Goal: Task Accomplishment & Management: Complete application form

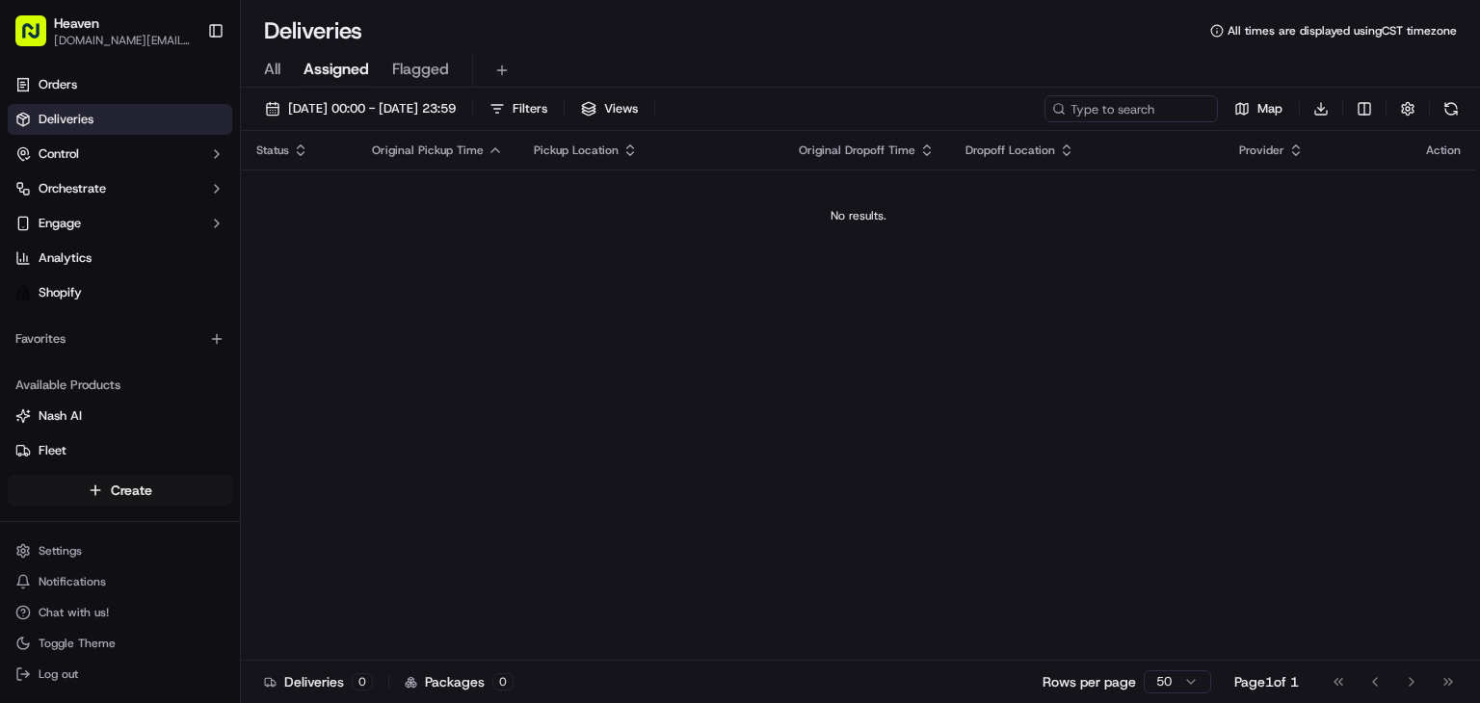
click at [116, 486] on html "Heaven [DOMAIN_NAME][EMAIL_ADDRESS][DOMAIN_NAME] Toggle Sidebar Orders Deliveri…" at bounding box center [740, 351] width 1480 height 703
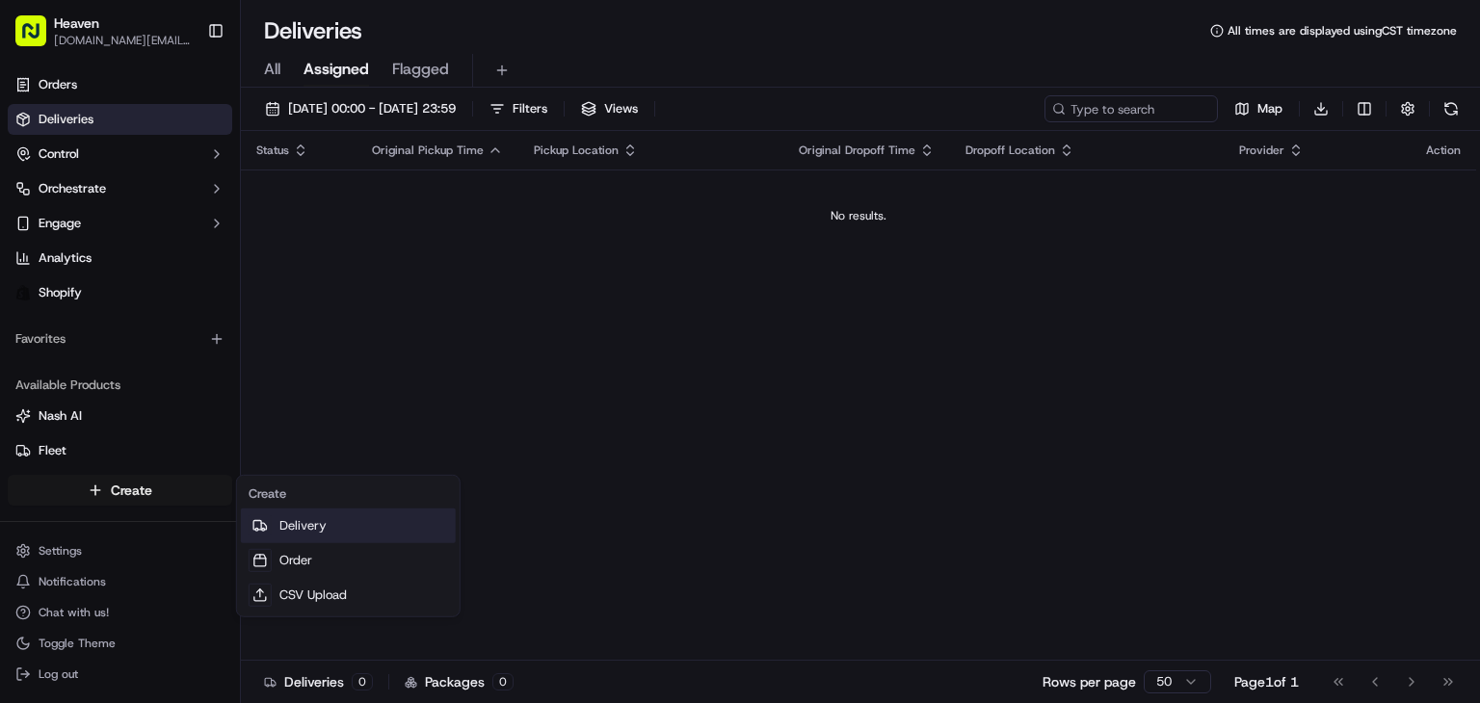
click at [322, 522] on link "Delivery" at bounding box center [348, 526] width 215 height 35
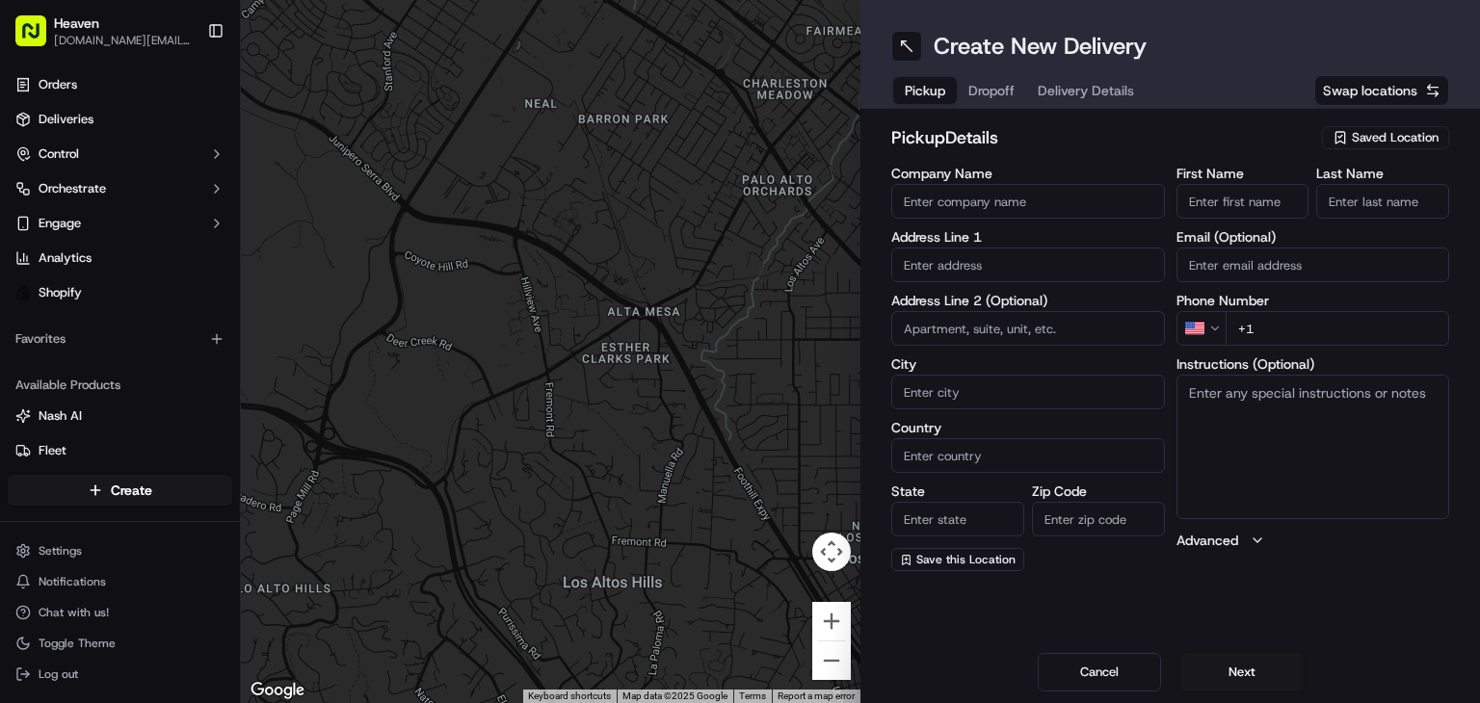
click at [1399, 132] on span "Saved Location" at bounding box center [1395, 137] width 87 height 17
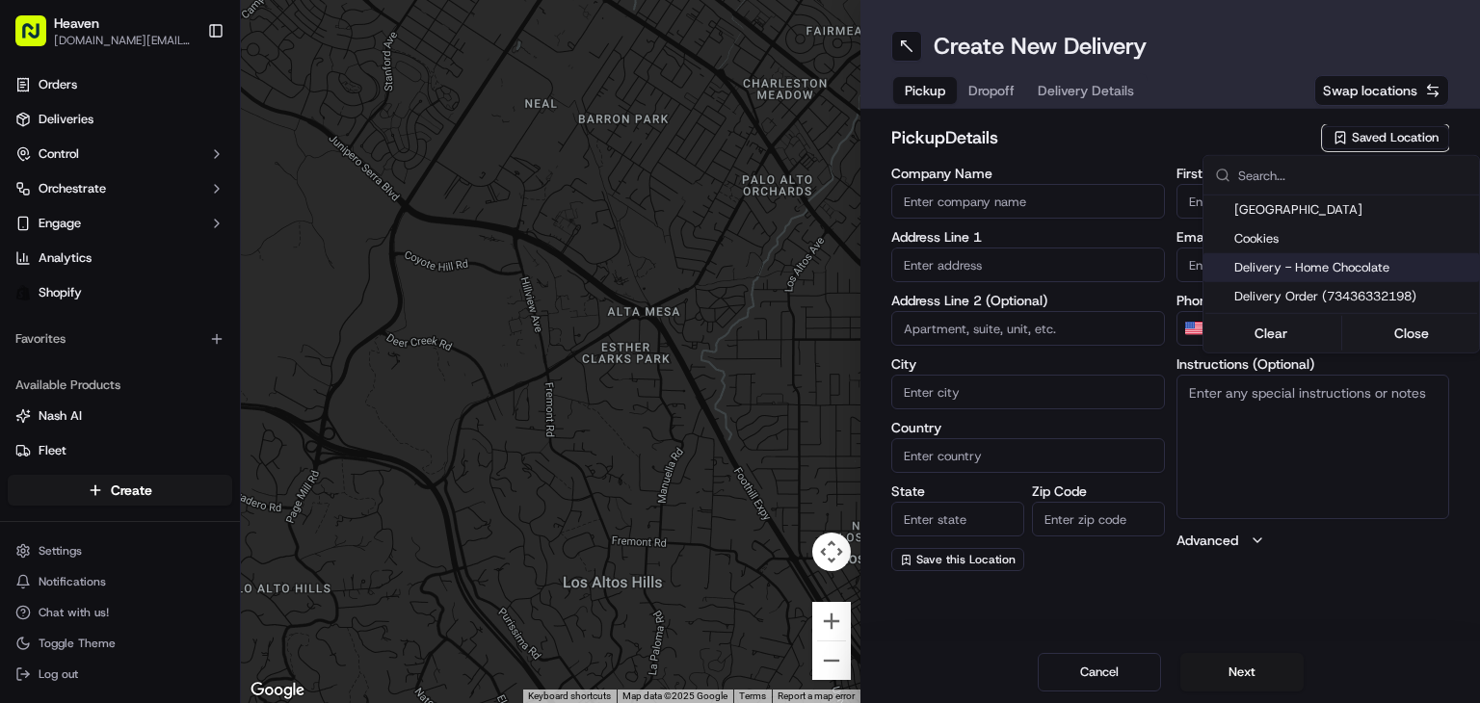
click at [1369, 263] on span "Delivery - Home Chocolate" at bounding box center [1352, 267] width 237 height 17
type input "Delivery - Home Chocolate"
type input "[STREET_ADDRESS][PERSON_NAME]"
type input "[GEOGRAPHIC_DATA]"
type input "CA"
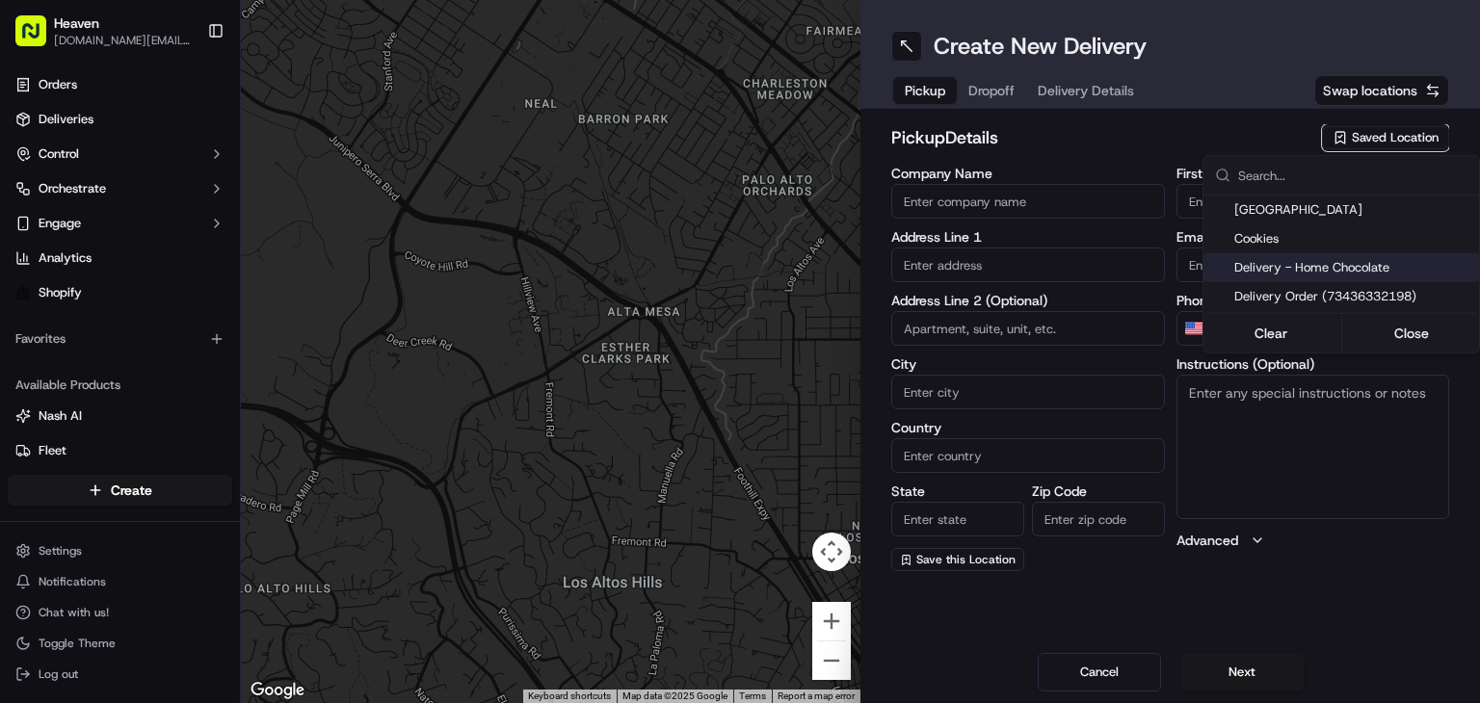
type input "MB"
type input "R2W 5J7"
type input "Home Chocolate - Delivery"
type input "Order"
type input "[PHONE_NUMBER]"
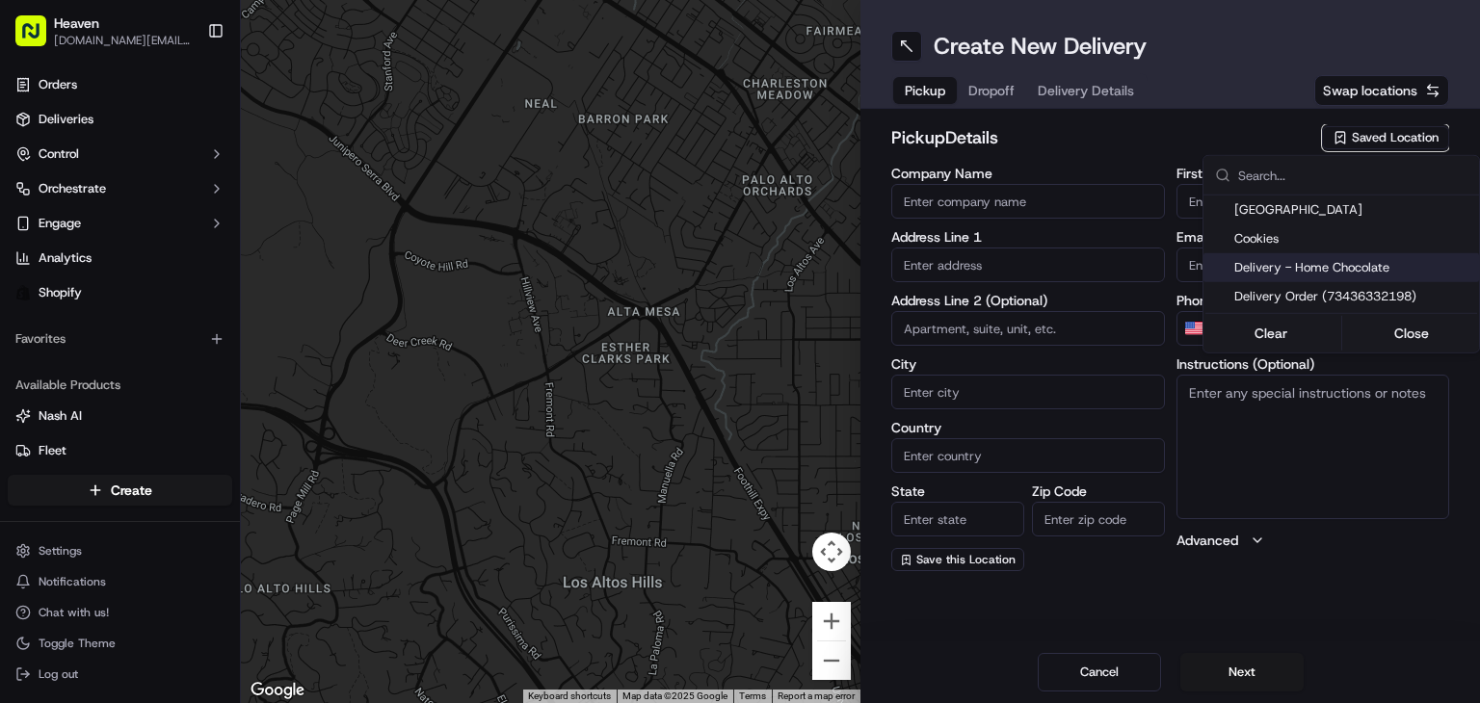
type textarea "Please park to [STREET_ADDRESS][PERSON_NAME], and call [PHONE_NUMBER]. We will …"
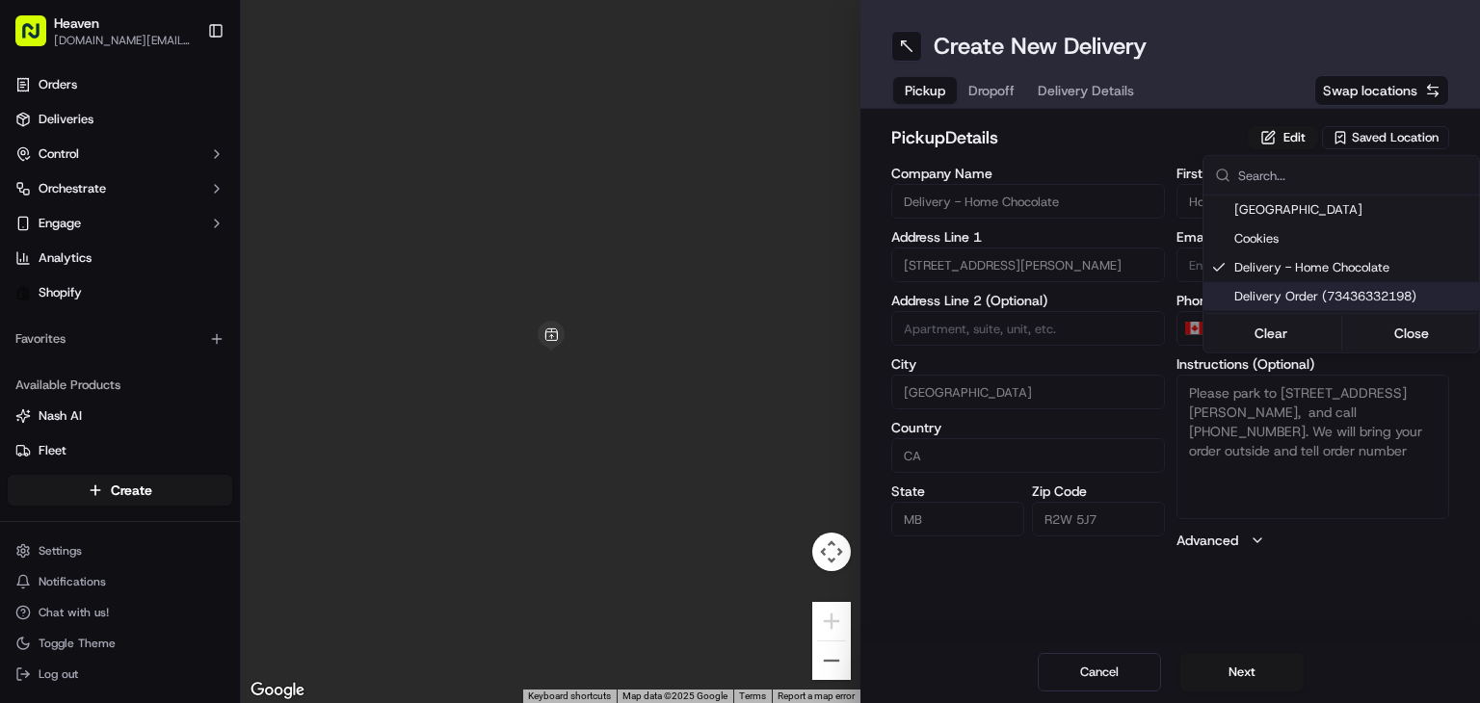
click at [1260, 683] on html "Heaven [DOMAIN_NAME][EMAIL_ADDRESS][DOMAIN_NAME] Toggle Sidebar Orders Deliveri…" at bounding box center [740, 351] width 1480 height 703
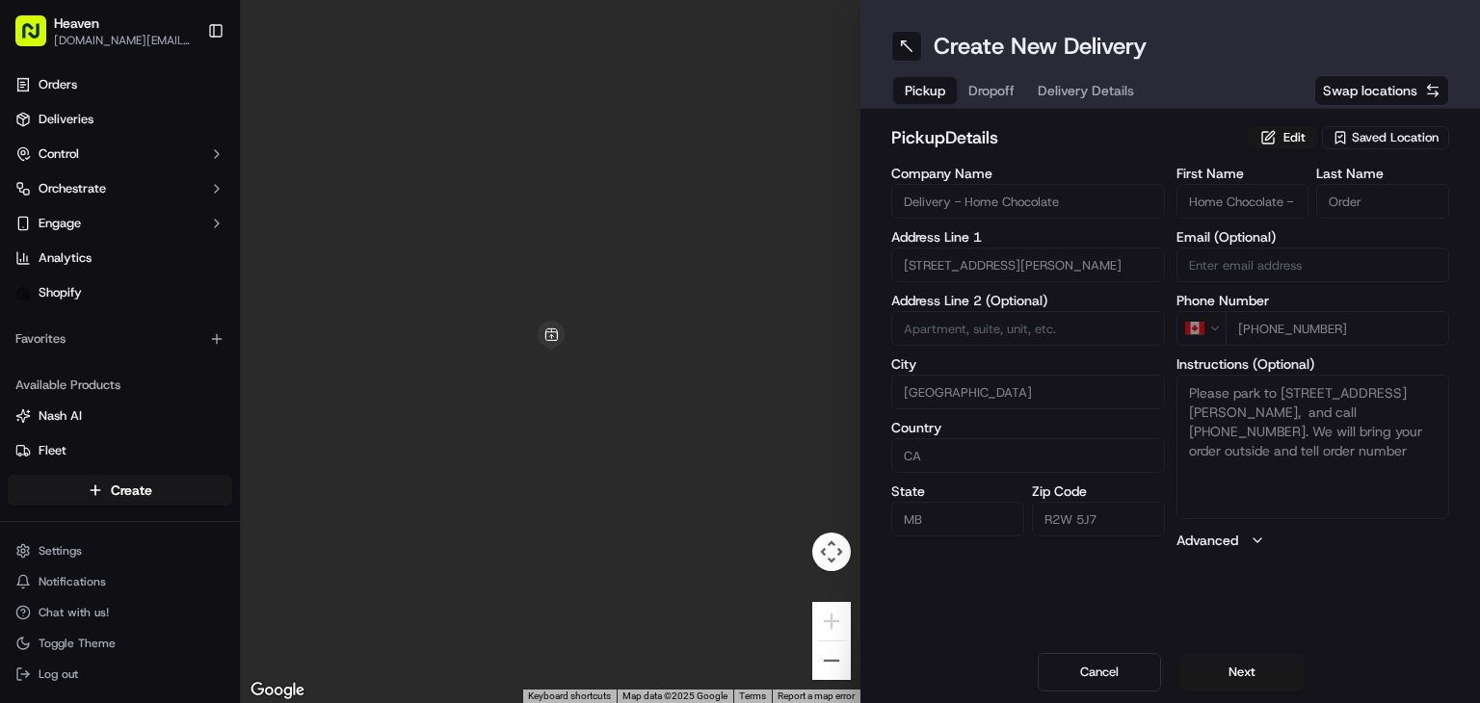
click at [1260, 683] on button "Next" at bounding box center [1241, 672] width 123 height 39
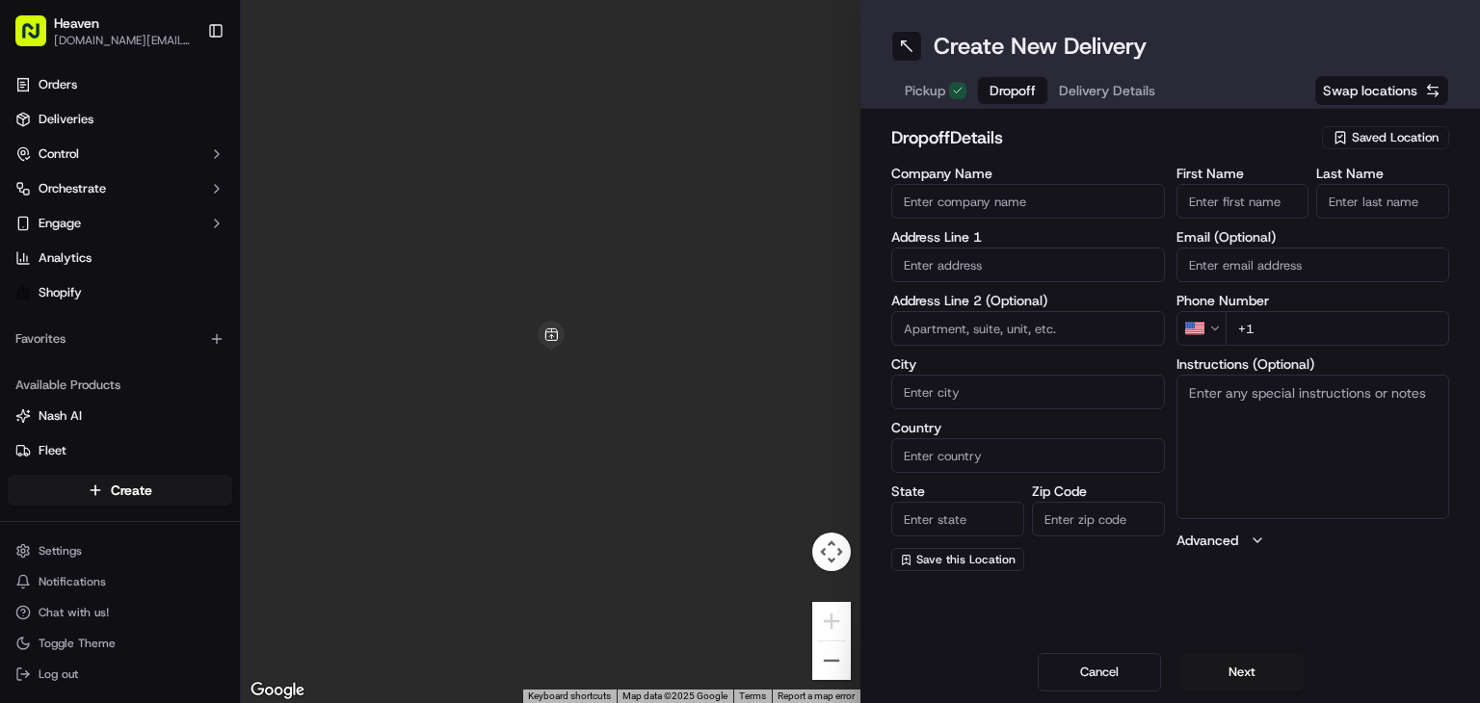
click at [1258, 203] on input "First Name" at bounding box center [1242, 201] width 133 height 35
paste input "Neera"
type input "Neera"
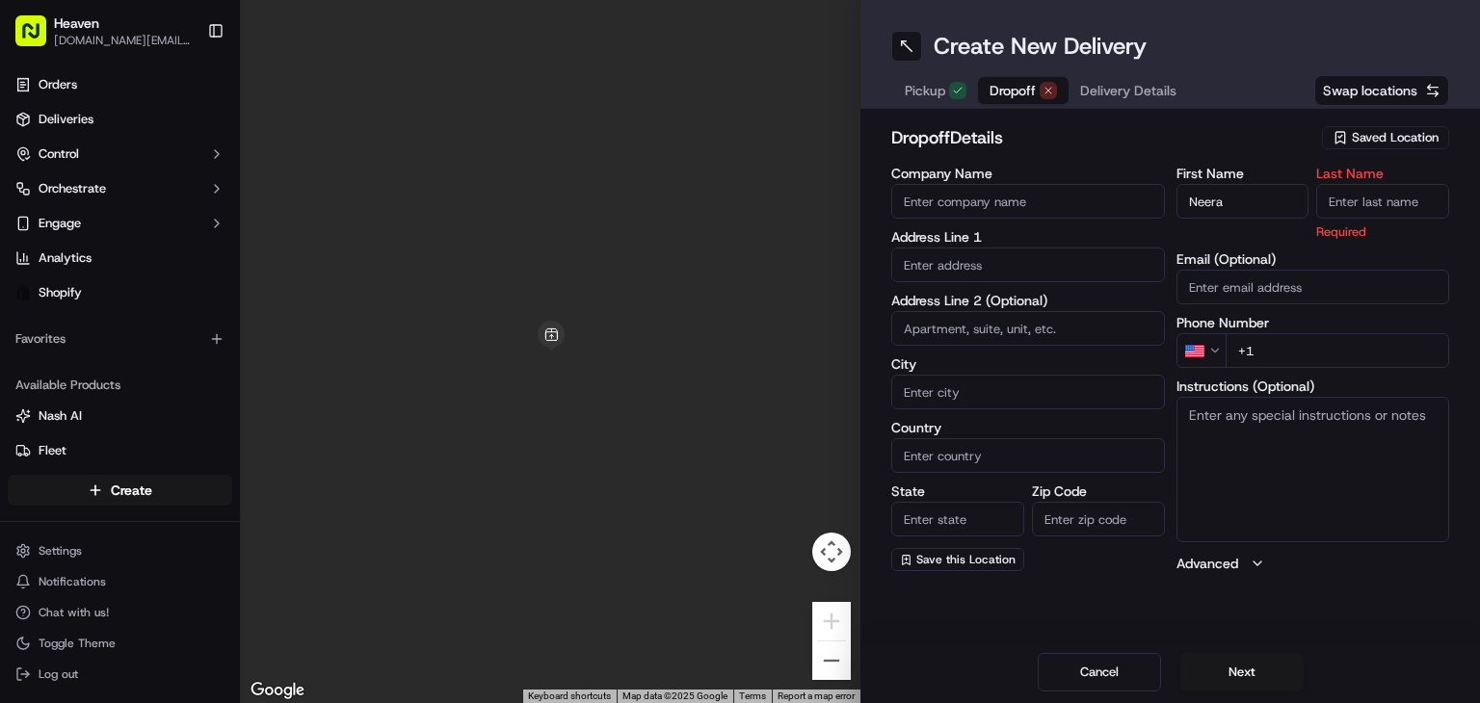
click at [1402, 209] on input "Last Name" at bounding box center [1382, 201] width 133 height 35
paste input "[PERSON_NAME]"
type input "[PERSON_NAME]"
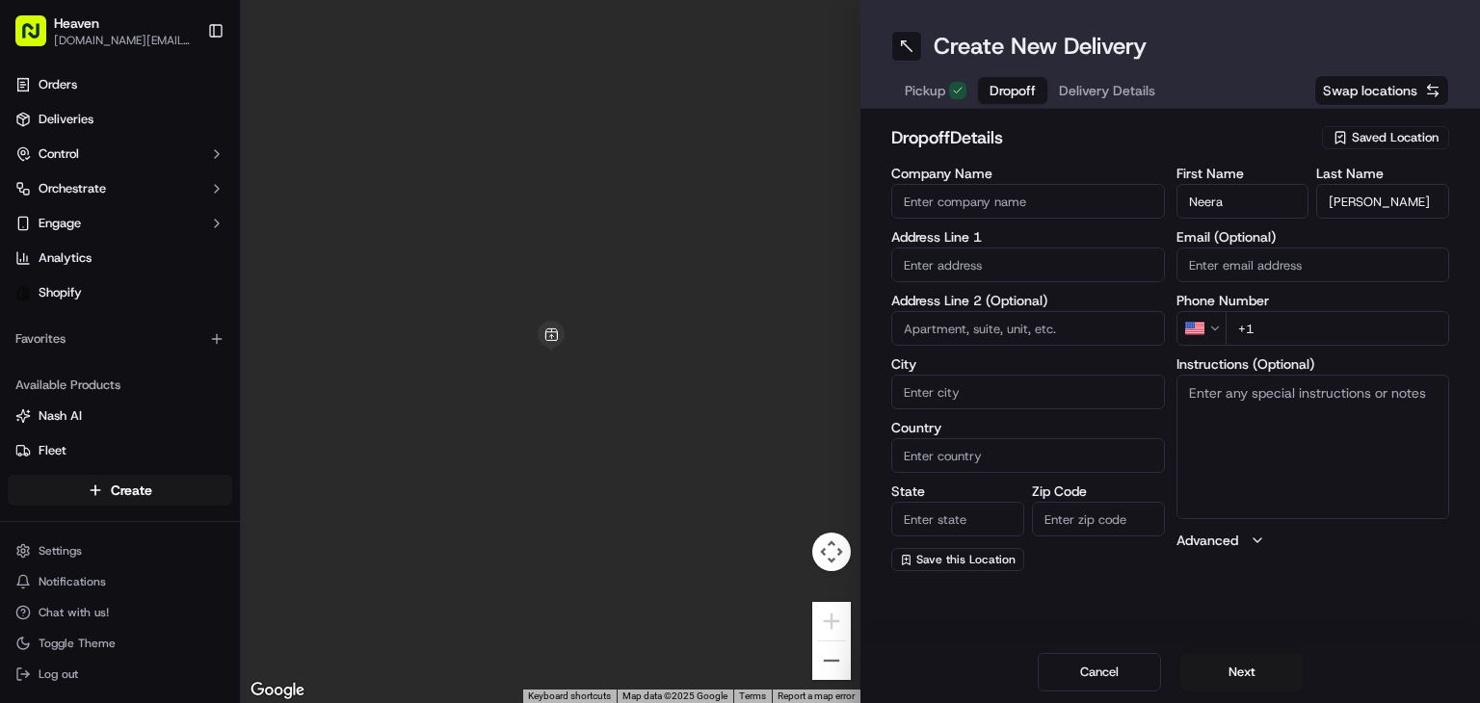
click at [1288, 278] on input "Email (Optional)" at bounding box center [1313, 265] width 274 height 35
paste input "[EMAIL_ADDRESS][DOMAIN_NAME]"
type input "[EMAIL_ADDRESS][DOMAIN_NAME]"
click at [1209, 338] on html "Heaven [DOMAIN_NAME][EMAIL_ADDRESS][DOMAIN_NAME] Toggle Sidebar Orders Deliveri…" at bounding box center [740, 351] width 1480 height 703
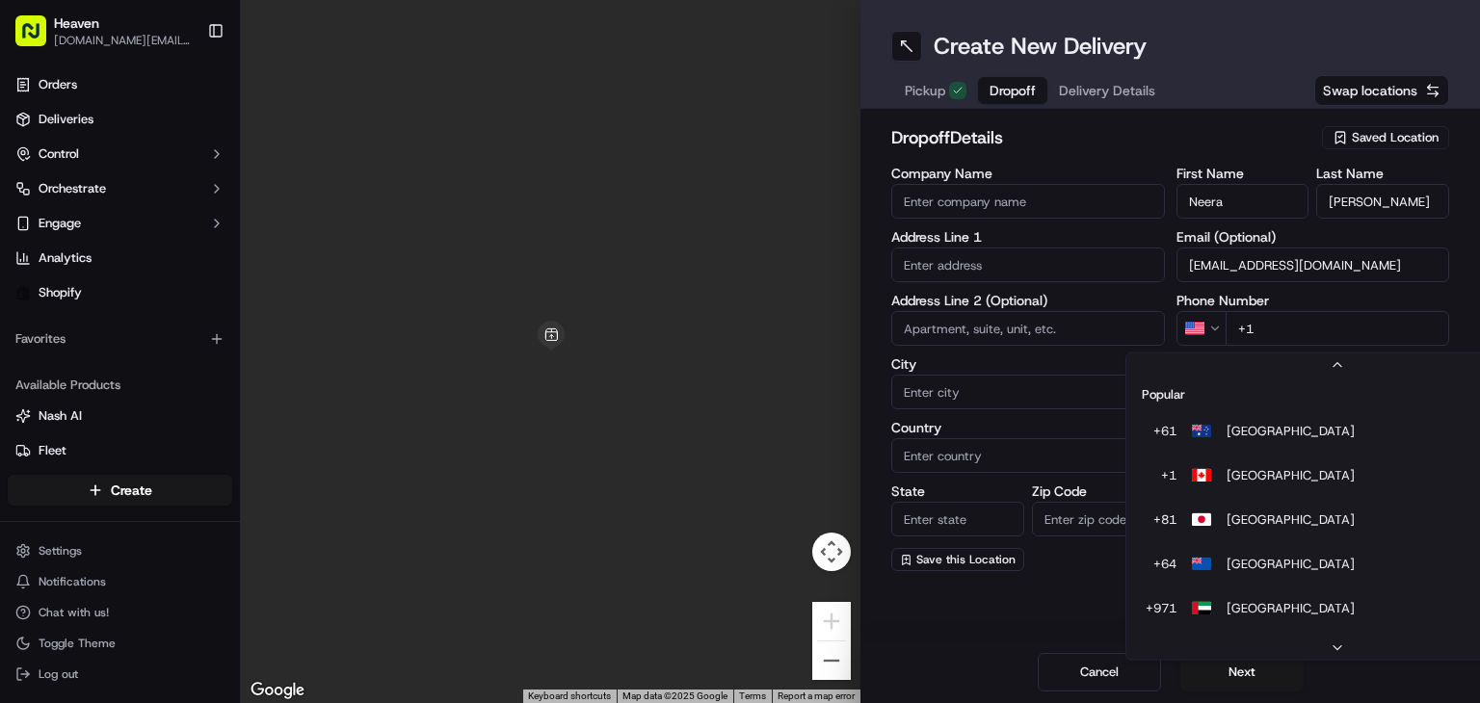
scroll to position [82, 0]
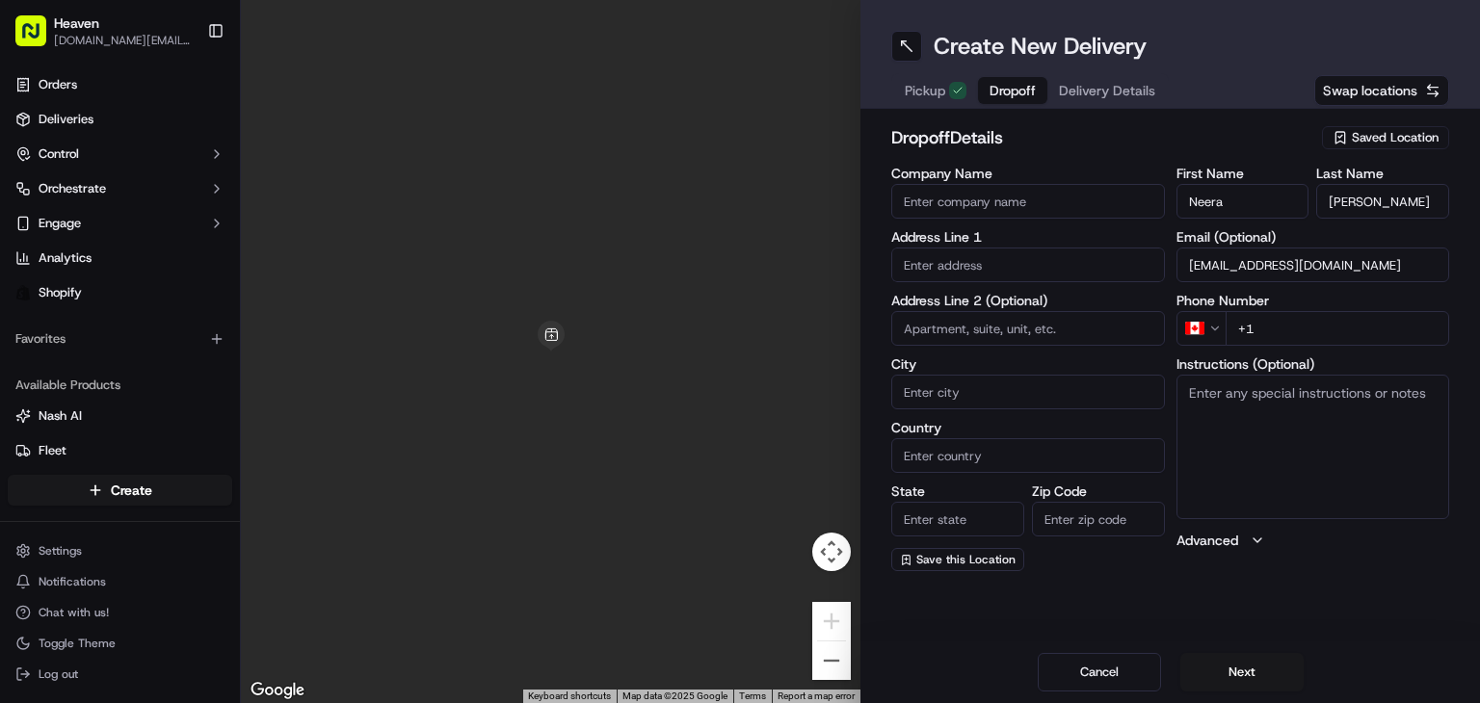
click at [1291, 325] on input "+1" at bounding box center [1337, 328] width 224 height 35
paste input "[PHONE_NUMBER]"
type input "[PHONE_NUMBER]"
click at [1280, 419] on textarea "Instructions (Optional)" at bounding box center [1313, 447] width 274 height 144
paste textarea "I will come outside. My dog is reactive to new people."
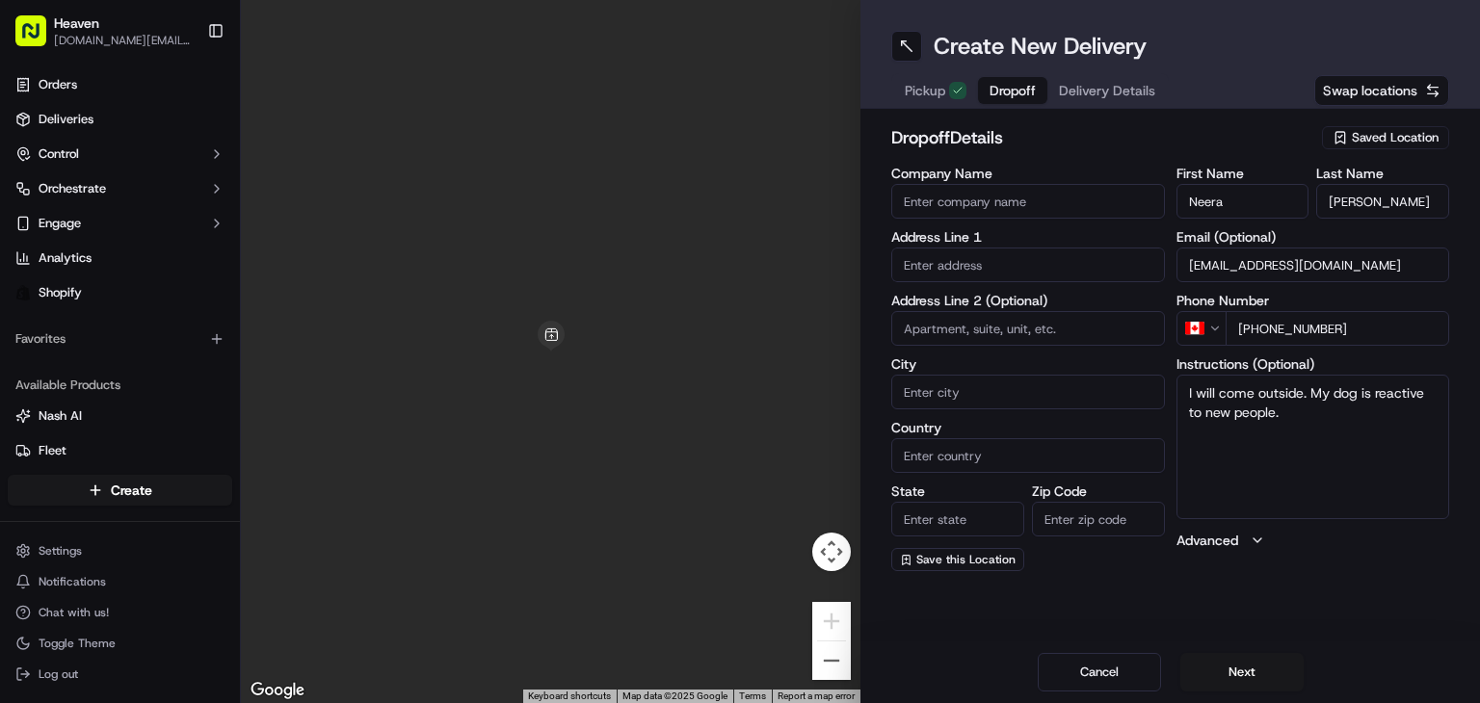
type textarea "I will come outside. My dog is reactive to new people."
click at [1033, 265] on input "text" at bounding box center [1028, 265] width 274 height 35
paste input "[STREET_ADDRESS]"
click at [1049, 305] on div "[STREET_ADDRESS]" at bounding box center [1028, 305] width 264 height 29
type input "[STREET_ADDRESS]"
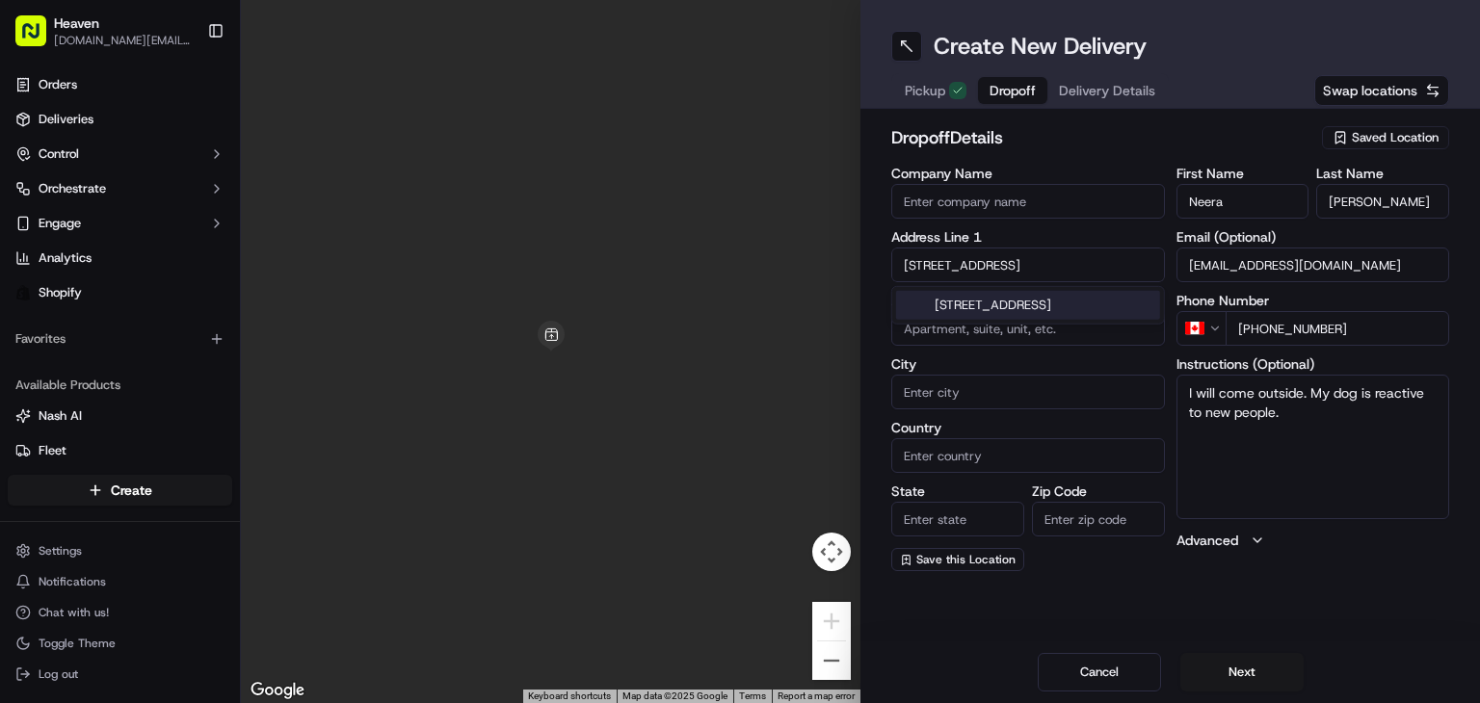
type input "[GEOGRAPHIC_DATA]"
type input "MB"
type input "R0G 1N0"
type input "[STREET_ADDRESS]"
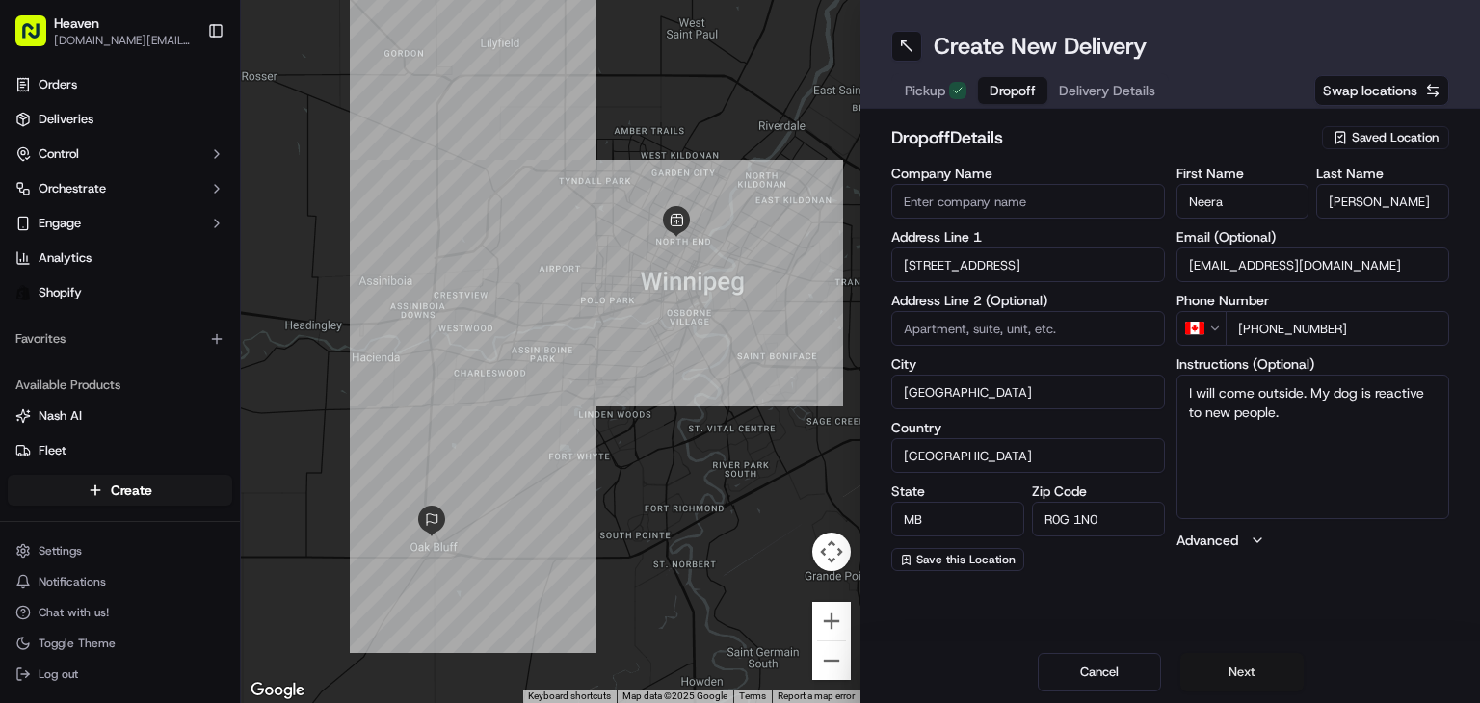
click at [1259, 678] on button "Next" at bounding box center [1241, 672] width 123 height 39
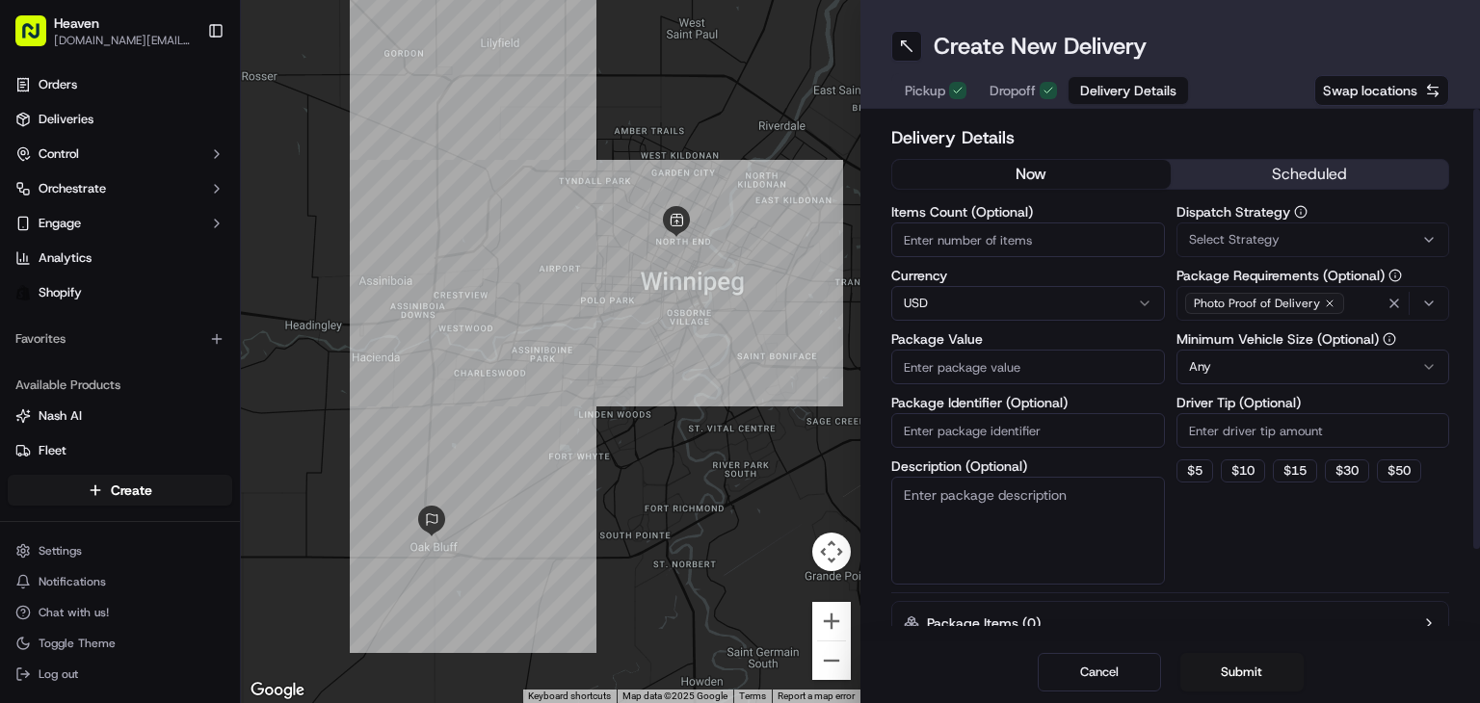
click at [1017, 237] on input "Items Count (Optional)" at bounding box center [1028, 240] width 274 height 35
type input "1"
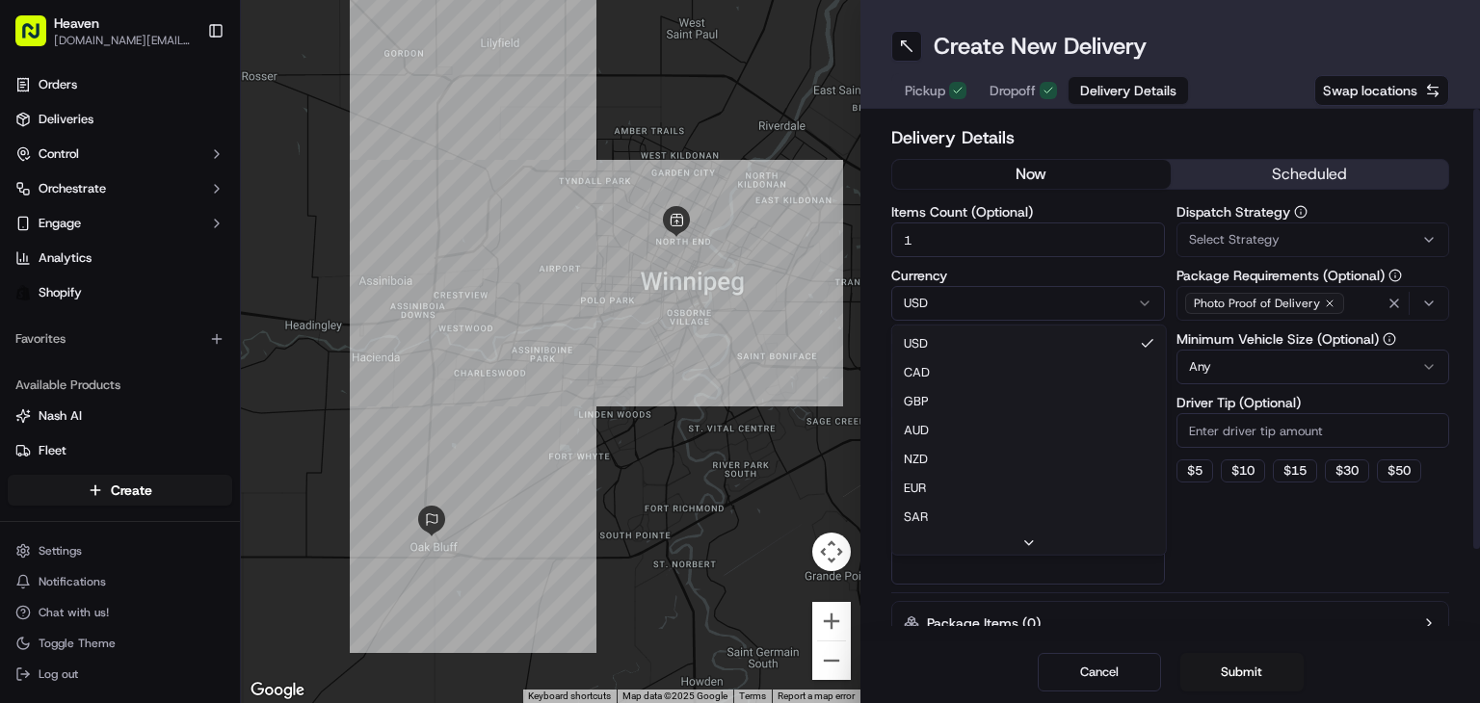
click at [1024, 308] on html "Heaven [DOMAIN_NAME][EMAIL_ADDRESS][DOMAIN_NAME] Toggle Sidebar Orders Deliveri…" at bounding box center [740, 351] width 1480 height 703
click at [1003, 303] on html "Heaven [DOMAIN_NAME][EMAIL_ADDRESS][DOMAIN_NAME] Toggle Sidebar Orders Deliveri…" at bounding box center [740, 351] width 1480 height 703
click at [1021, 379] on input "Package Value" at bounding box center [1028, 367] width 274 height 35
paste input "64.98"
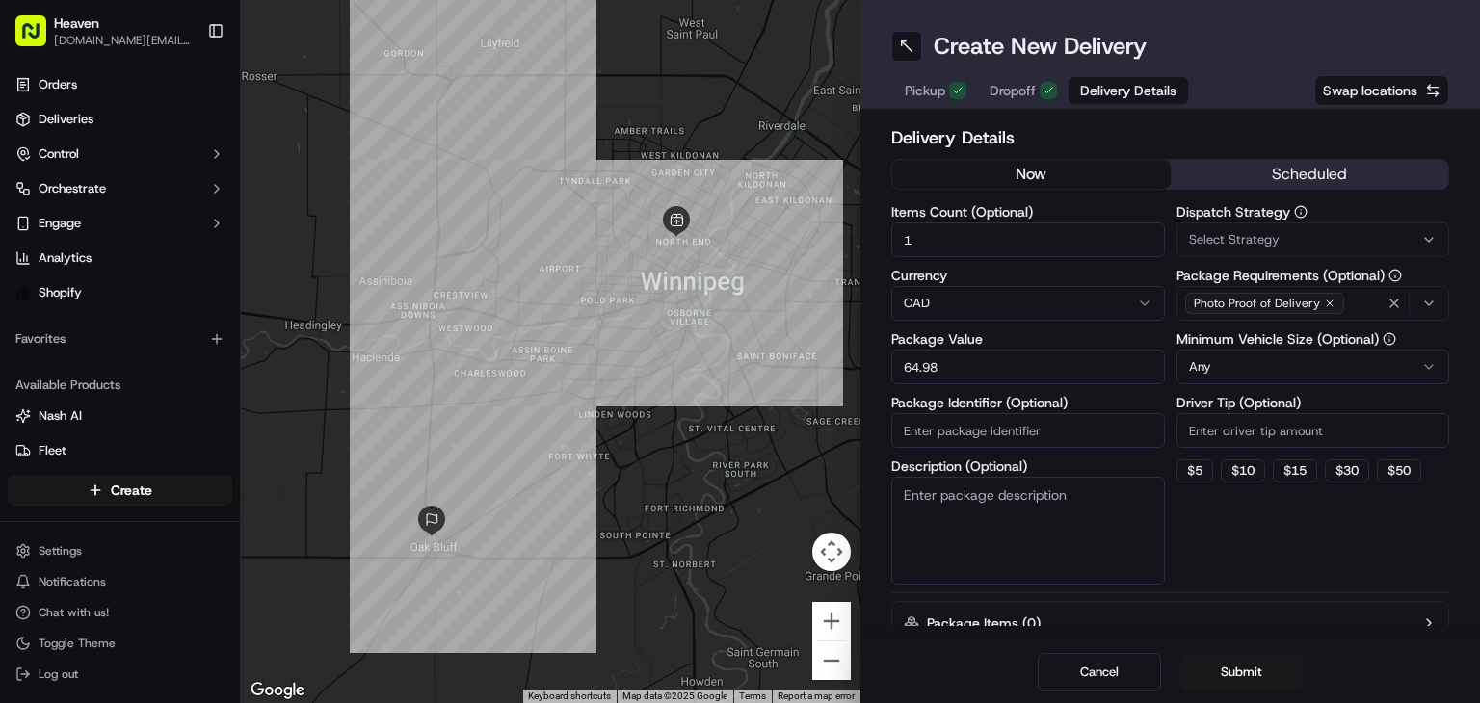
type input "64.98"
click at [990, 422] on input "Package Identifier (Optional)" at bounding box center [1028, 430] width 274 height 35
paste input "HN1316 Complete"
type input "HN1316"
click at [1274, 682] on button "Submit" at bounding box center [1241, 672] width 123 height 39
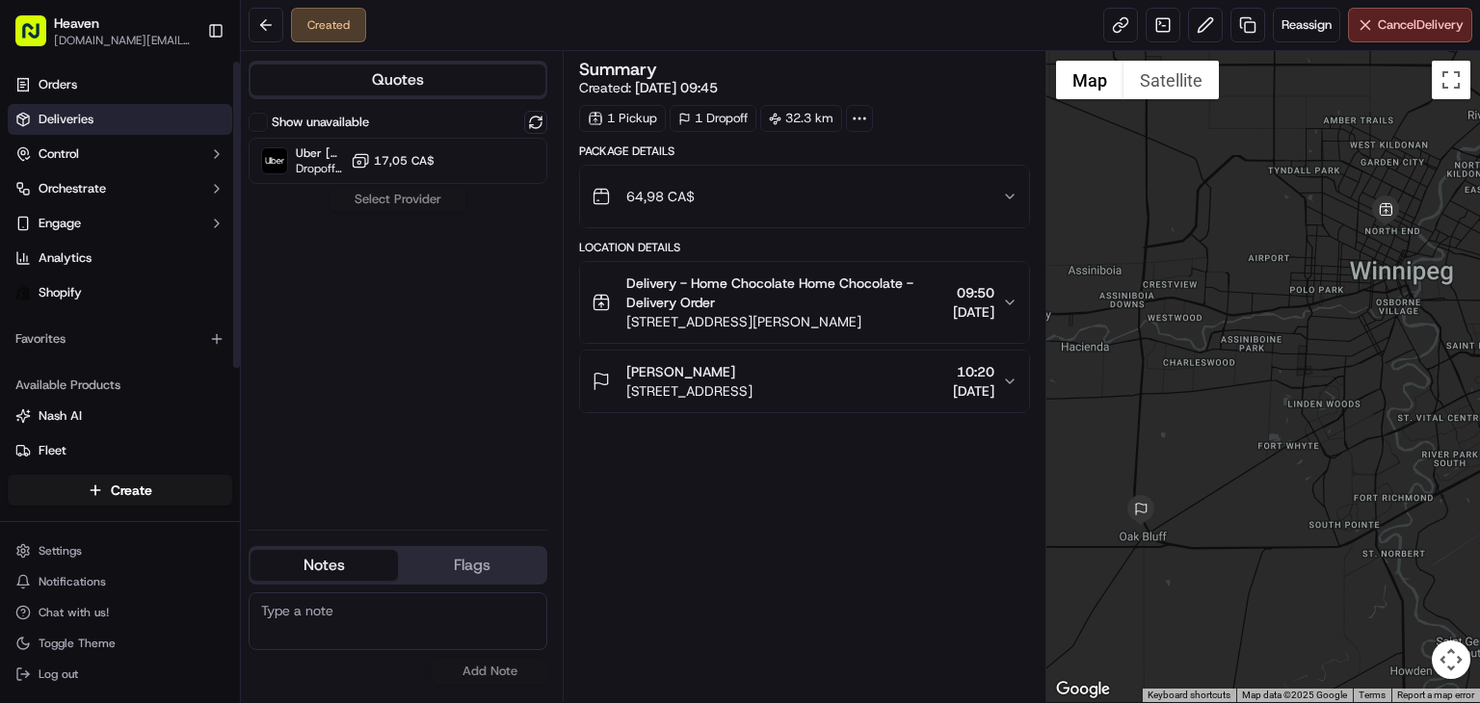
click at [100, 115] on link "Deliveries" at bounding box center [120, 119] width 224 height 31
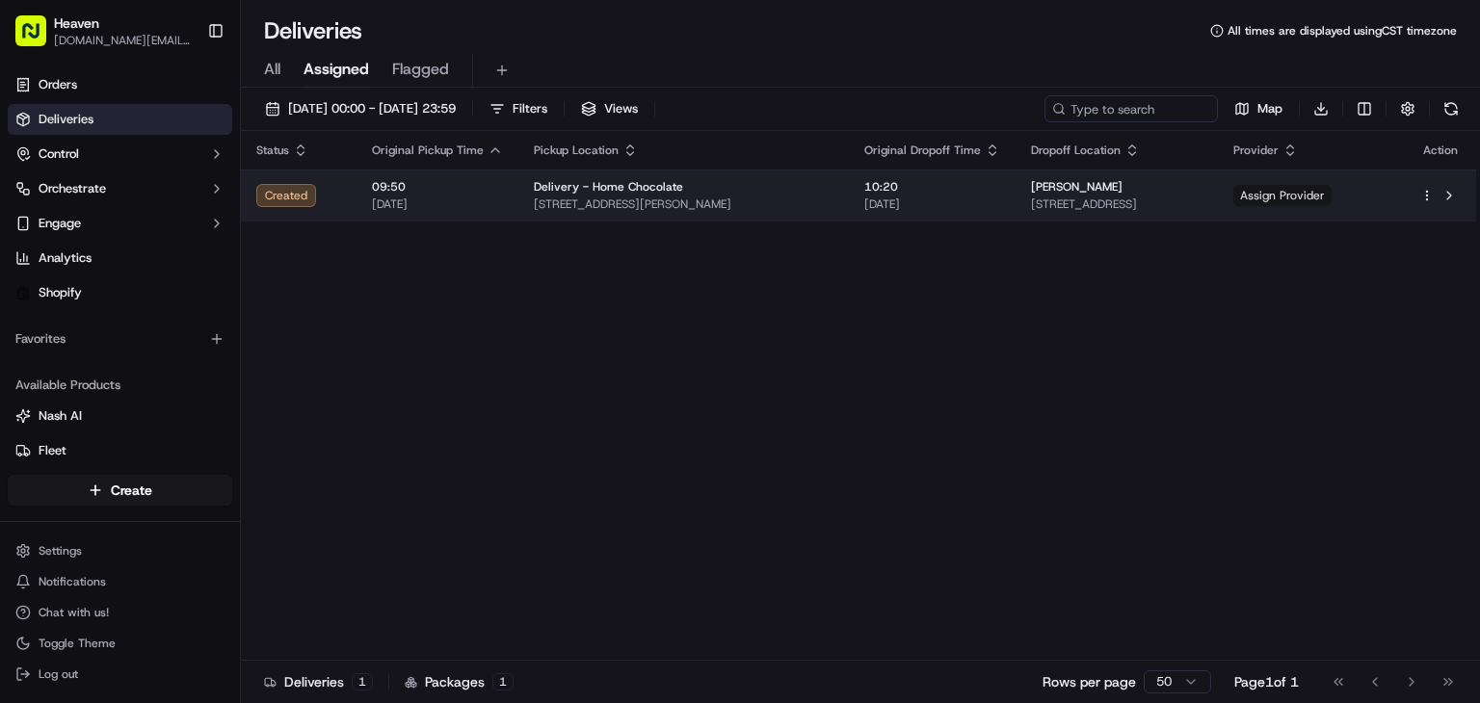
click at [1331, 194] on span "Assign Provider" at bounding box center [1282, 195] width 98 height 21
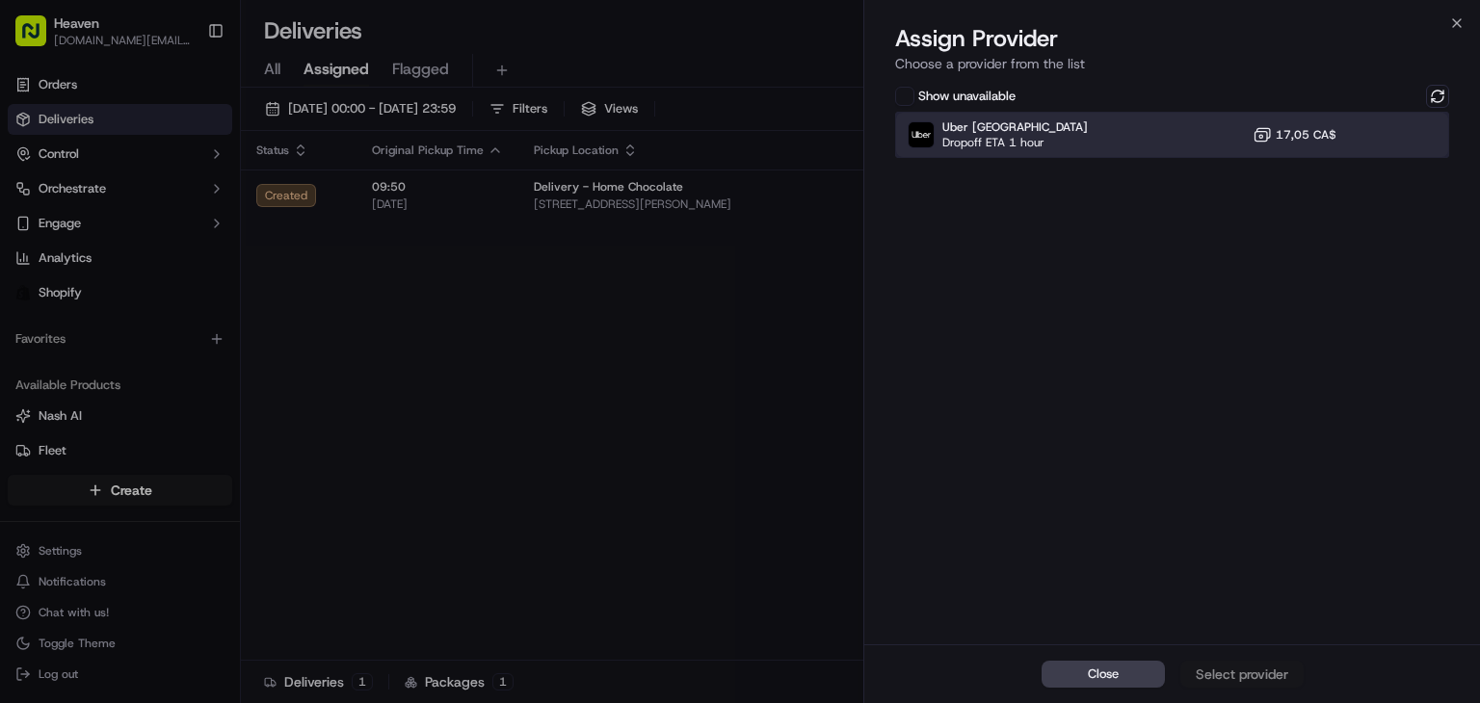
click at [1208, 137] on div "Uber Canada Dropoff ETA 1 hour 17,05 CA$" at bounding box center [1172, 135] width 554 height 46
click at [1247, 666] on div "Assign Provider" at bounding box center [1242, 674] width 94 height 19
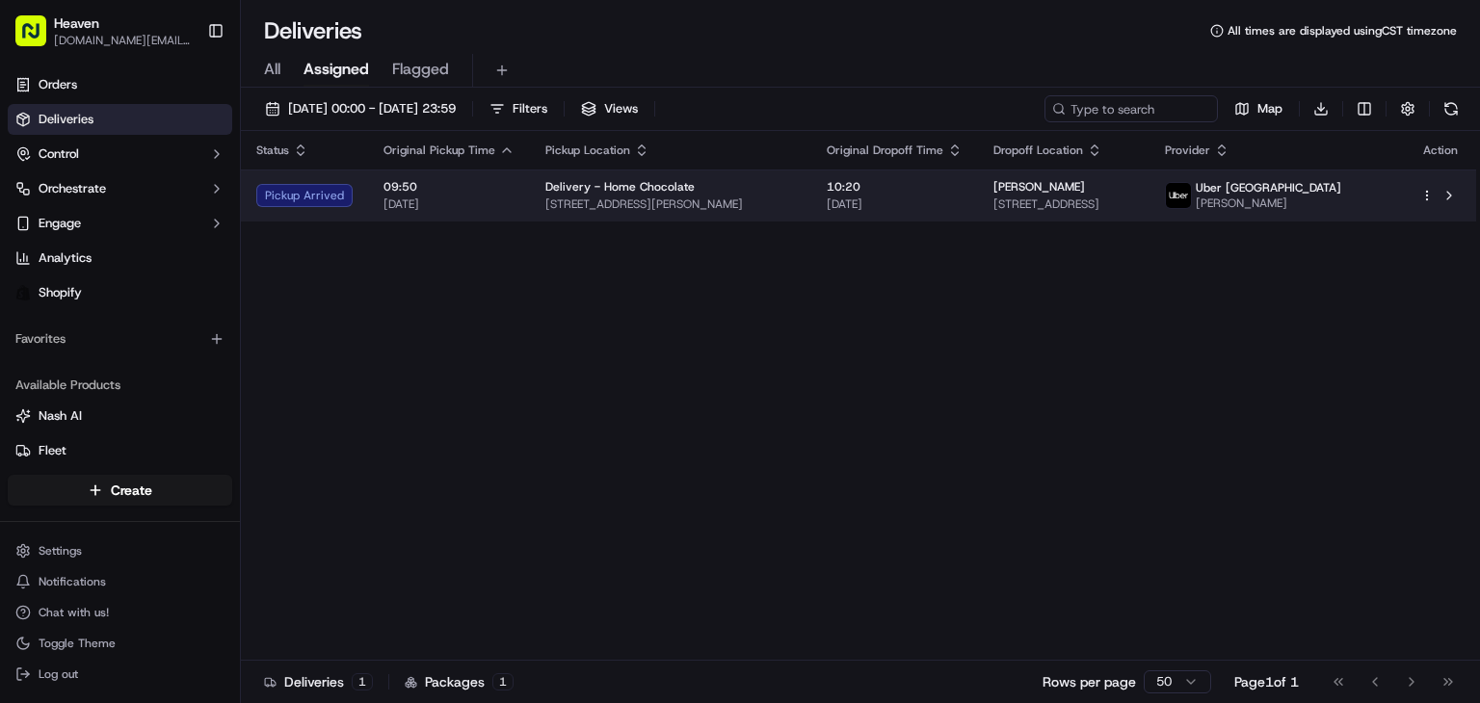
click at [1135, 194] on div "[PERSON_NAME][GEOGRAPHIC_DATA][STREET_ADDRESS][GEOGRAPHIC_DATA]" at bounding box center [1064, 195] width 142 height 33
